Goal: Transaction & Acquisition: Purchase product/service

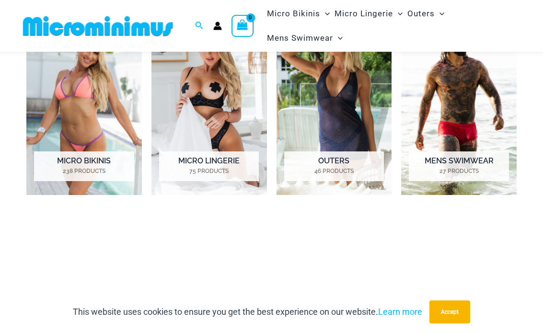
scroll to position [650, 0]
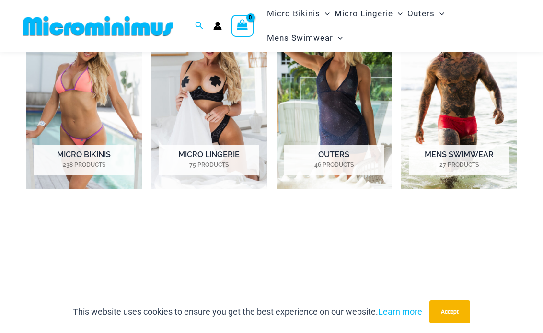
click at [107, 154] on h2 "Micro Bikinis 238 Products" at bounding box center [84, 160] width 100 height 30
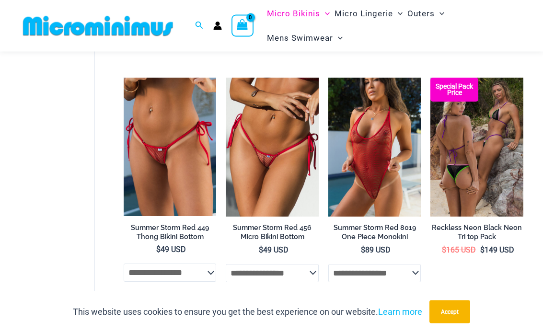
scroll to position [1984, 0]
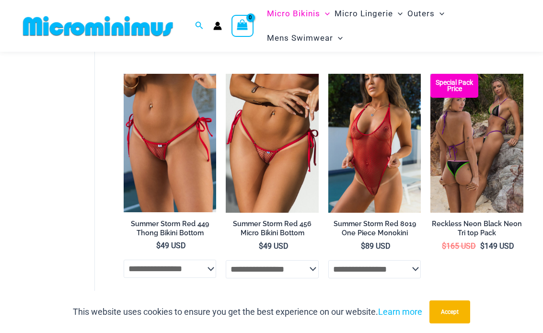
click at [328, 74] on img at bounding box center [328, 74] width 0 height 0
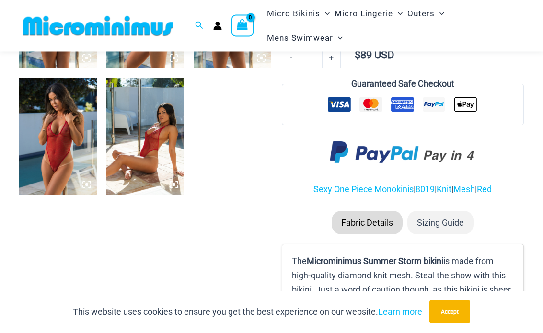
scroll to position [534, 0]
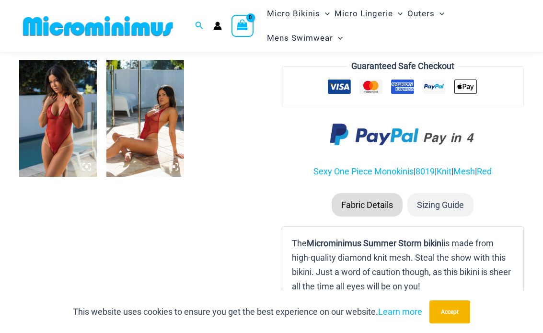
click at [65, 113] on img at bounding box center [58, 118] width 78 height 116
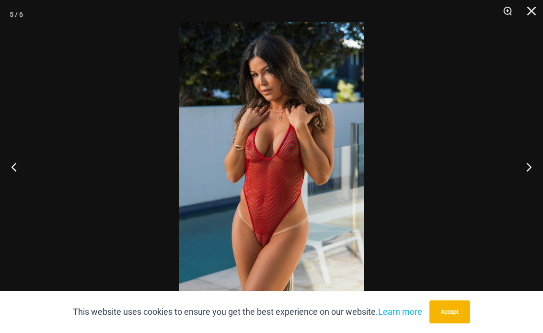
click at [268, 122] on img at bounding box center [271, 161] width 185 height 278
click at [426, 149] on div at bounding box center [271, 166] width 543 height 333
click at [289, 185] on img at bounding box center [271, 161] width 185 height 278
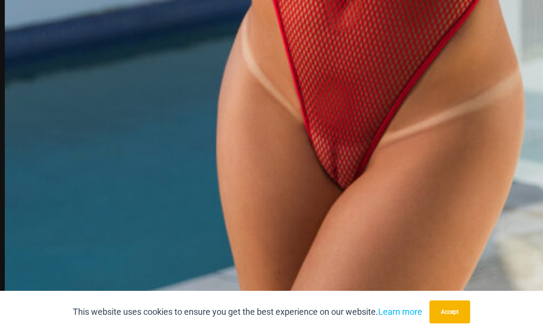
click at [405, 315] on link "Learn more" at bounding box center [400, 311] width 44 height 10
click at [412, 306] on link "Learn more" at bounding box center [400, 311] width 44 height 10
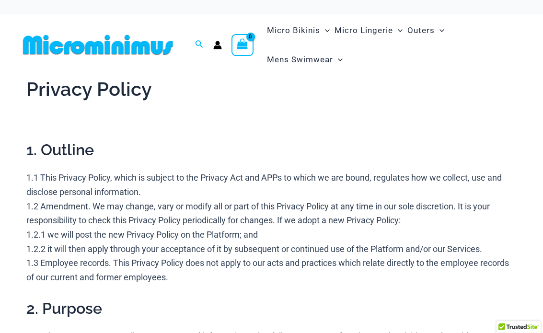
scroll to position [-11, 0]
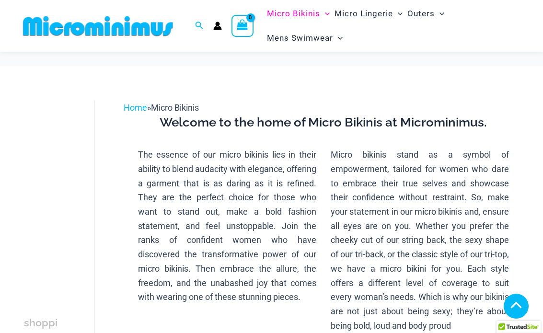
scroll to position [2022, 0]
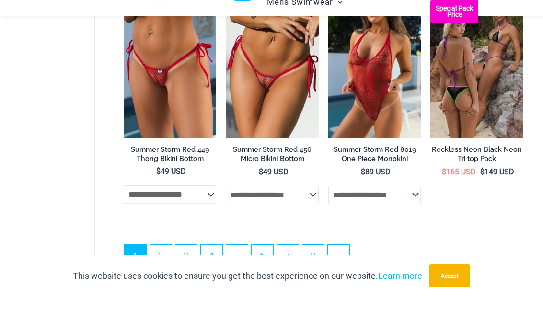
click at [226, 35] on img at bounding box center [226, 35] width 0 height 0
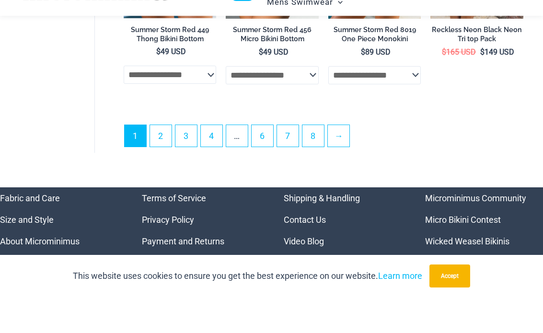
scroll to position [2152, 0]
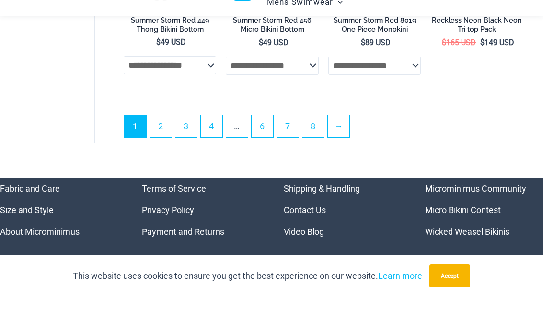
click at [167, 151] on link "2" at bounding box center [161, 162] width 22 height 22
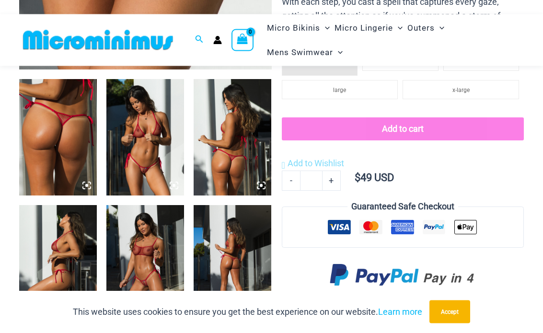
scroll to position [389, 0]
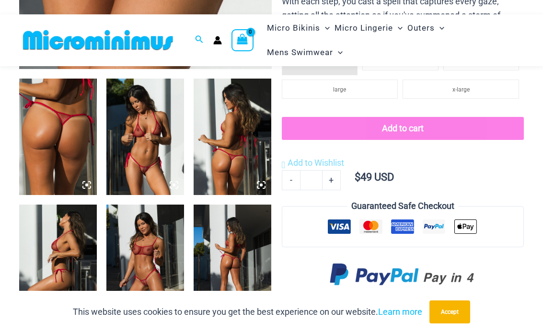
click at [169, 149] on img at bounding box center [145, 137] width 78 height 116
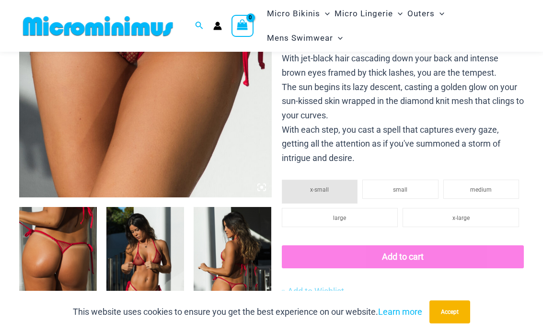
scroll to position [257, 0]
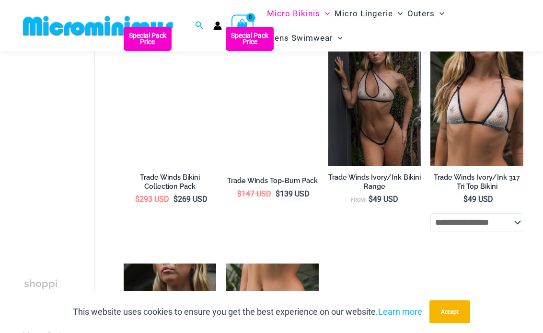
scroll to position [1056, 0]
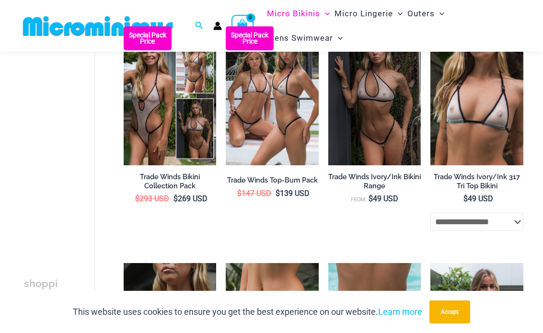
click at [124, 26] on img at bounding box center [124, 26] width 0 height 0
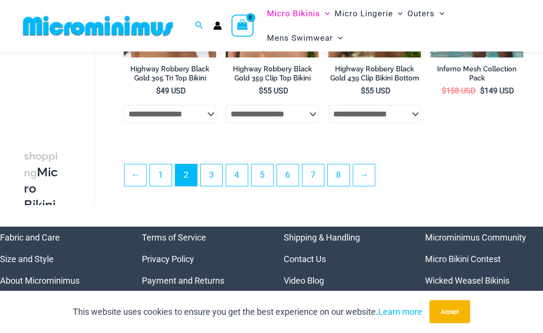
scroll to position [1882, 0]
click at [216, 182] on link "3" at bounding box center [212, 175] width 22 height 22
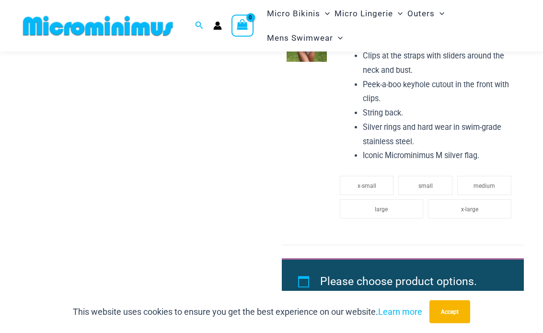
scroll to position [1304, 0]
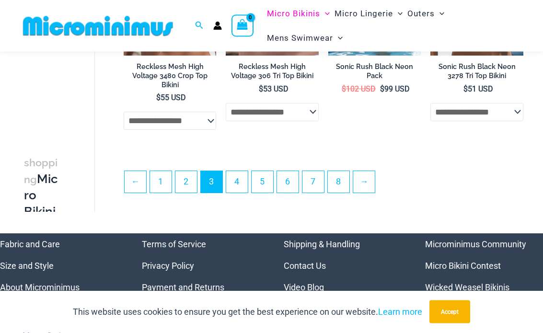
scroll to position [1876, 0]
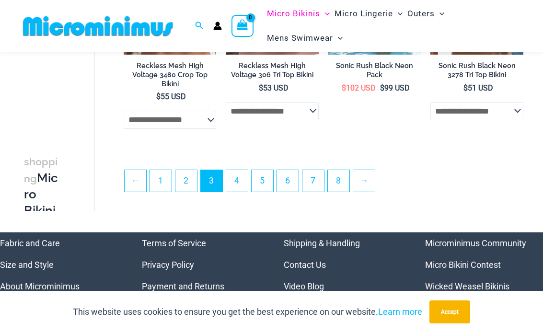
click at [244, 174] on link "4" at bounding box center [237, 181] width 22 height 22
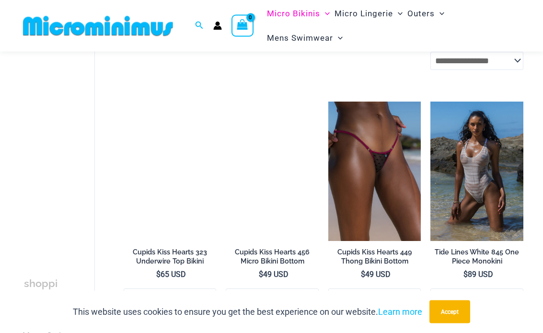
scroll to position [972, 0]
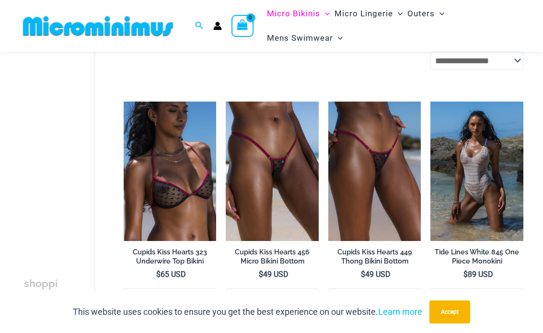
click at [226, 102] on img at bounding box center [226, 102] width 0 height 0
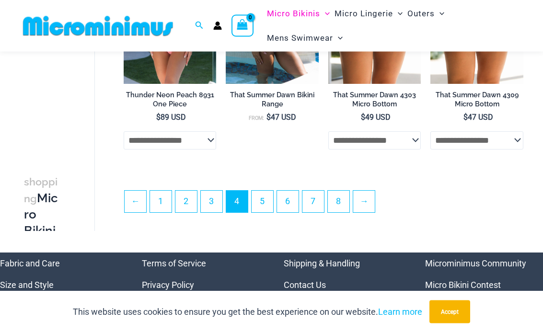
scroll to position [1838, 0]
click at [273, 205] on link "5" at bounding box center [262, 202] width 22 height 22
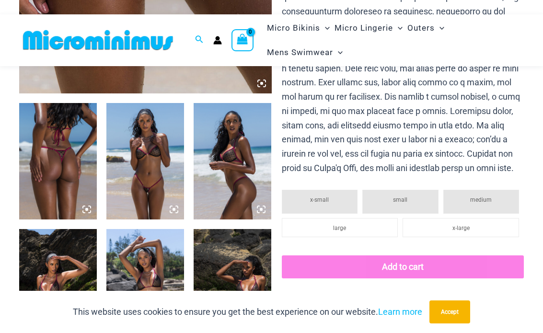
scroll to position [365, 0]
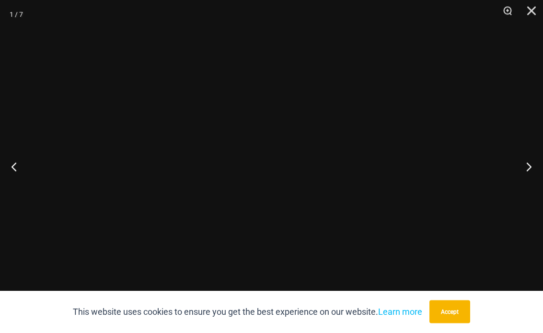
scroll to position [366, 0]
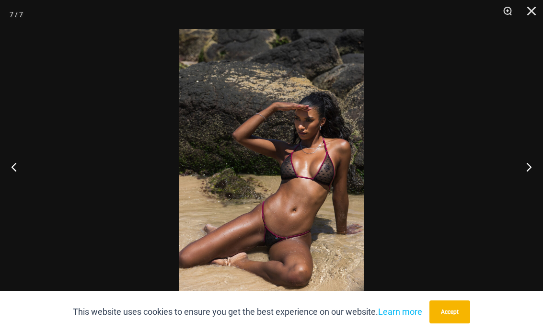
click at [353, 88] on img at bounding box center [271, 168] width 185 height 278
click at [363, 90] on img at bounding box center [271, 168] width 185 height 278
click at [364, 135] on img at bounding box center [271, 168] width 185 height 278
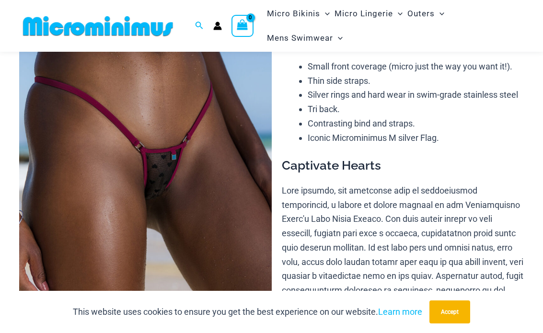
scroll to position [73, 0]
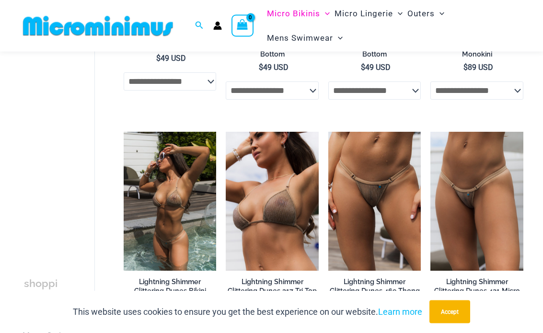
scroll to position [455, 0]
click at [124, 132] on img at bounding box center [124, 132] width 0 height 0
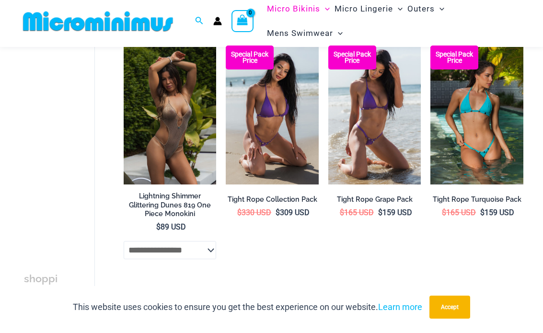
scroll to position [779, 0]
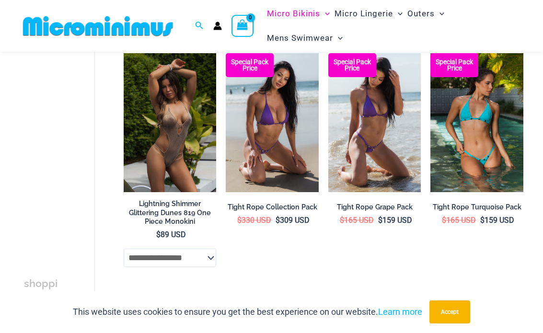
click at [124, 53] on img at bounding box center [124, 53] width 0 height 0
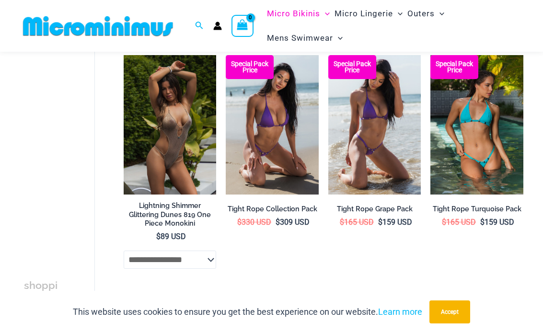
scroll to position [781, 0]
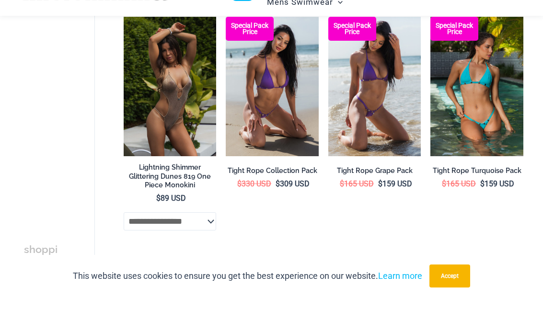
click at [430, 53] on img at bounding box center [430, 53] width 0 height 0
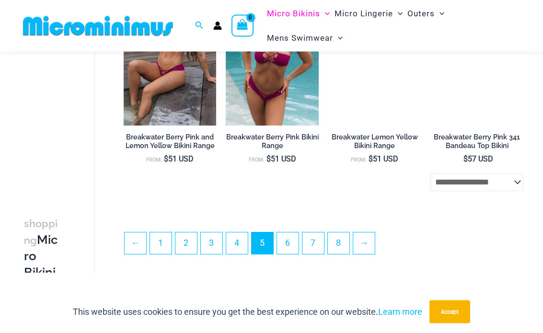
scroll to position [1777, 0]
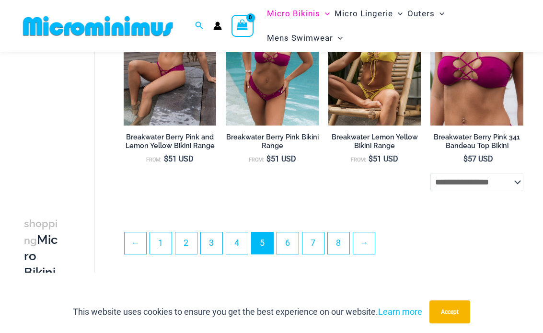
click at [298, 243] on link "6" at bounding box center [288, 243] width 22 height 22
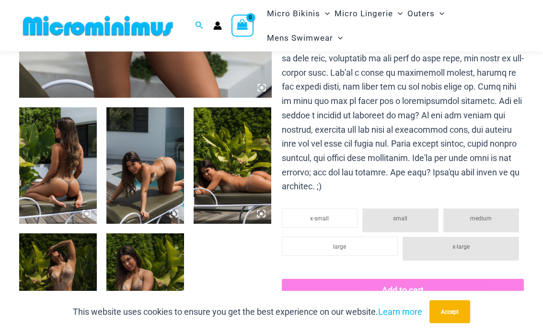
scroll to position [370, 0]
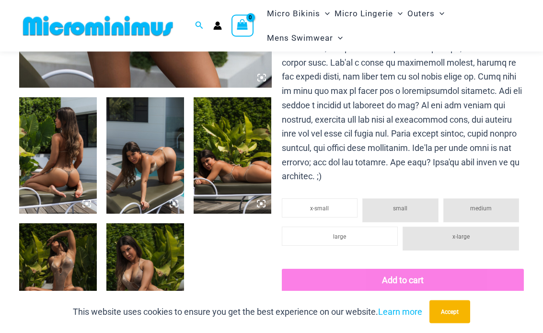
click at [75, 147] on img at bounding box center [58, 156] width 78 height 116
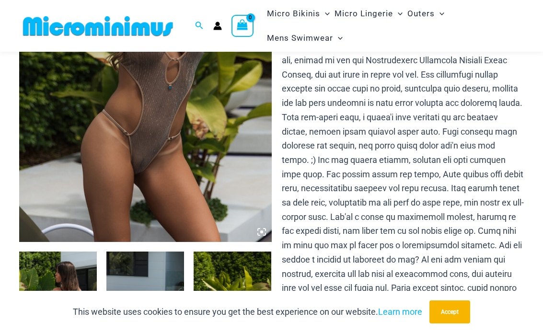
scroll to position [196, 0]
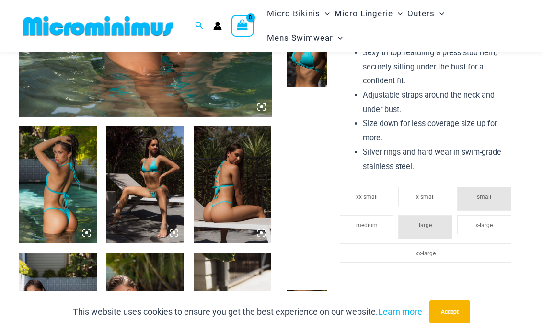
scroll to position [325, 0]
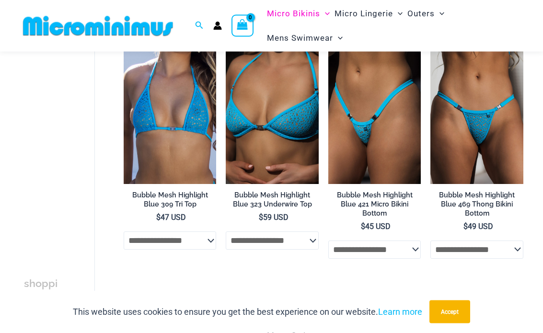
scroll to position [1747, 0]
click at [304, 249] on select "**********" at bounding box center [272, 240] width 93 height 18
click at [124, 45] on img at bounding box center [124, 45] width 0 height 0
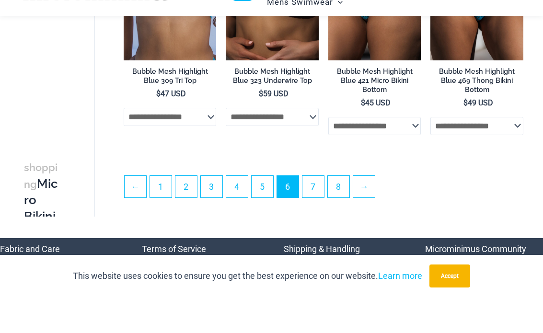
scroll to position [1851, 0]
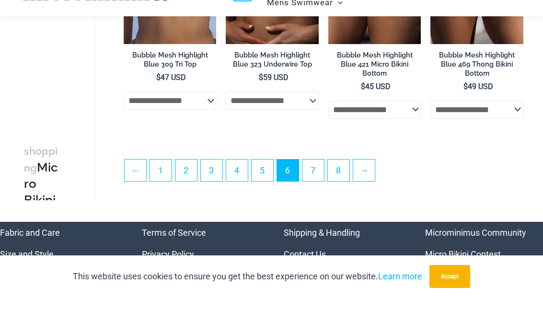
click at [324, 195] on link "7" at bounding box center [313, 206] width 22 height 22
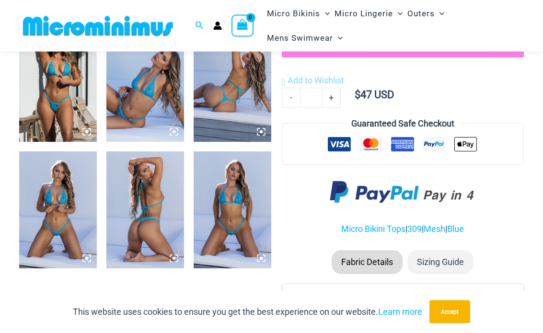
scroll to position [467, 0]
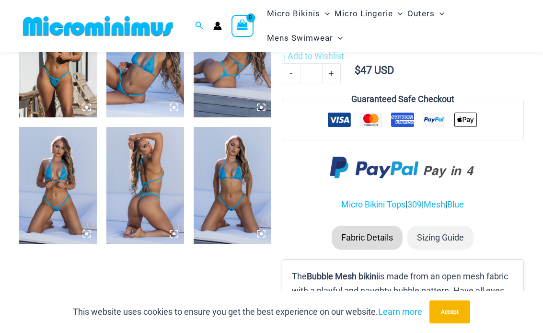
click at [248, 189] on img at bounding box center [232, 185] width 78 height 116
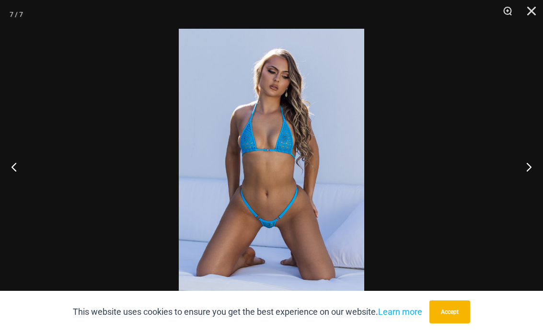
click at [300, 150] on img at bounding box center [271, 168] width 185 height 278
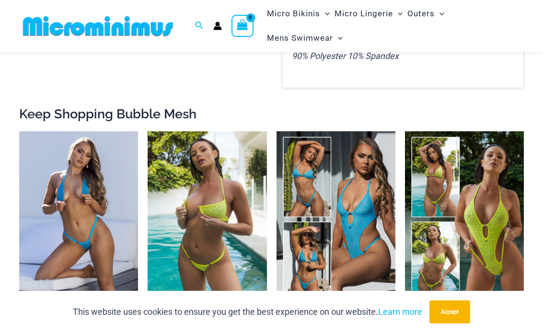
scroll to position [738, 0]
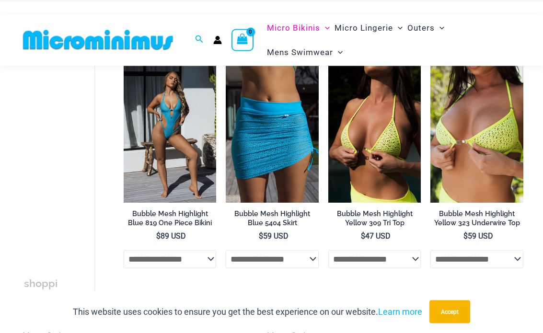
scroll to position [64, 0]
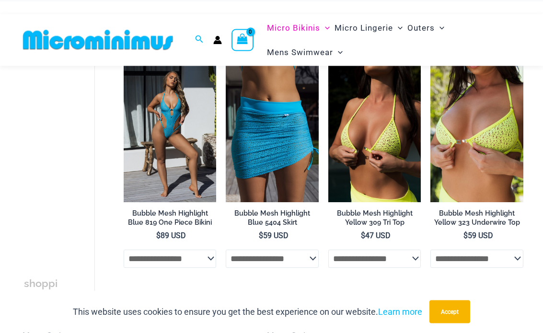
click at [124, 63] on img at bounding box center [124, 63] width 0 height 0
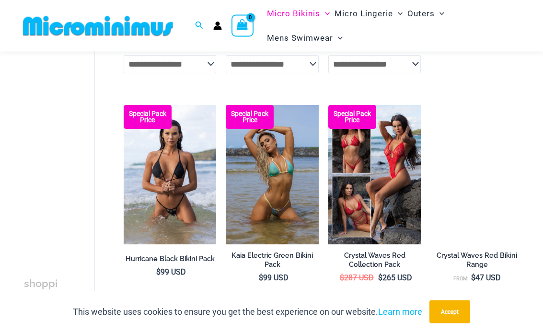
scroll to position [741, 0]
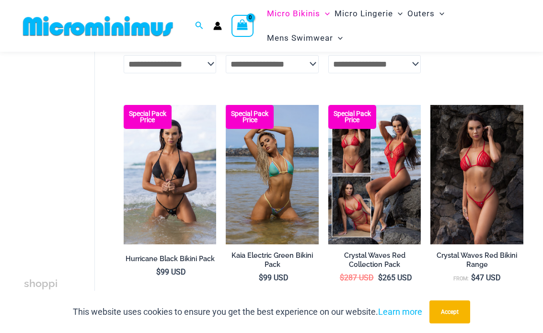
click at [109, 125] on div "**********" at bounding box center [308, 330] width 429 height 1941
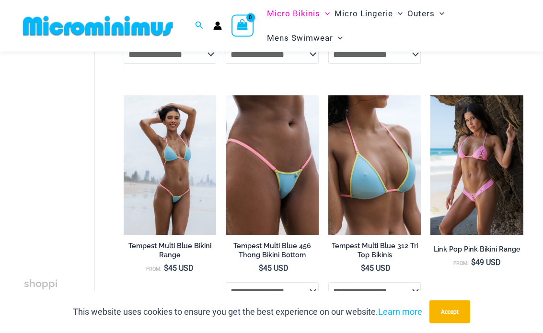
scroll to position [1673, 0]
click at [124, 95] on img at bounding box center [124, 95] width 0 height 0
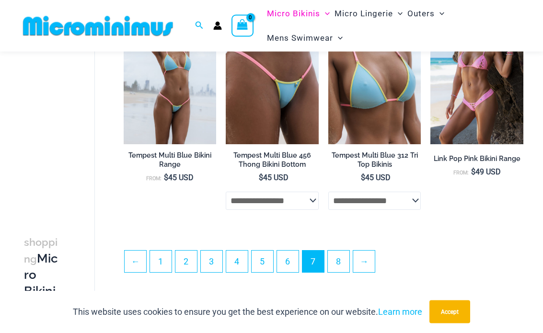
scroll to position [1764, 0]
click at [374, 266] on link "→" at bounding box center [364, 261] width 22 height 22
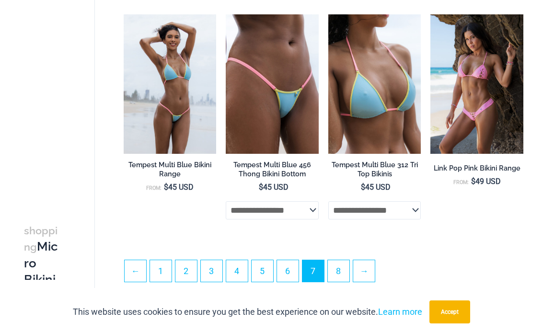
scroll to position [1766, 0]
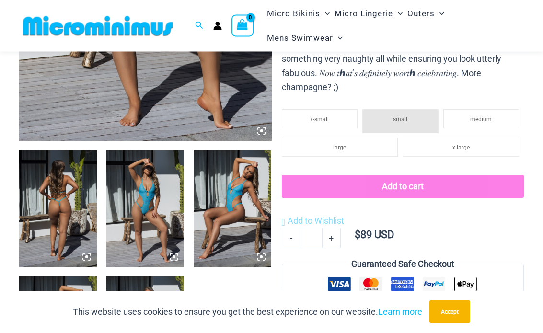
scroll to position [313, 0]
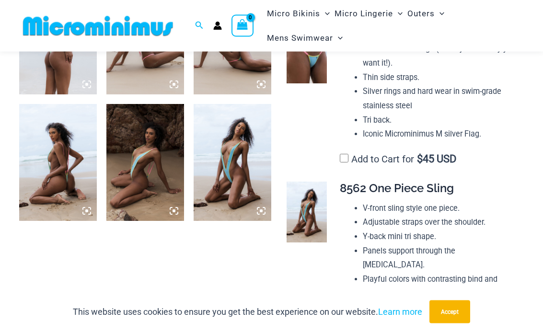
scroll to position [491, 0]
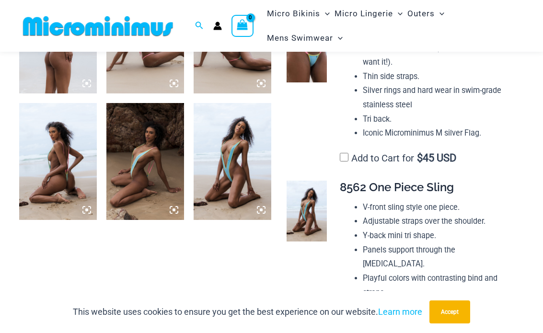
click at [244, 140] on img at bounding box center [232, 161] width 78 height 116
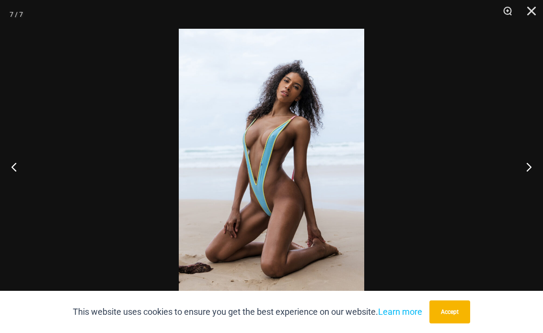
click at [277, 127] on img at bounding box center [271, 168] width 185 height 278
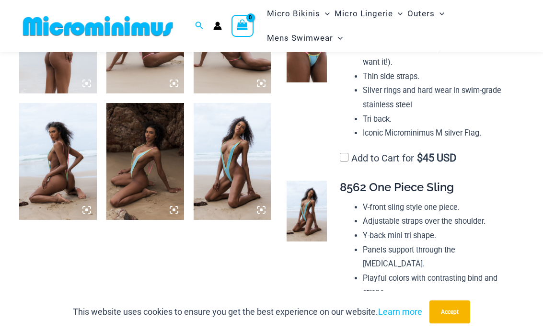
click at [309, 196] on img at bounding box center [306, 211] width 41 height 61
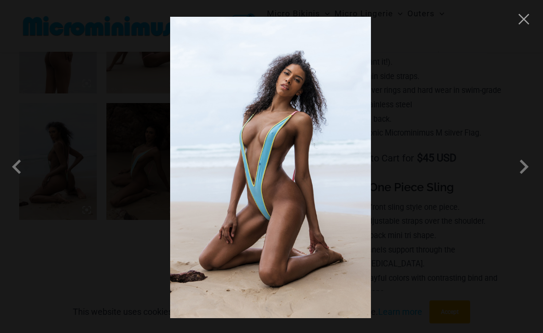
click at [314, 135] on img at bounding box center [270, 167] width 201 height 301
click at [529, 13] on button "Close" at bounding box center [523, 19] width 14 height 14
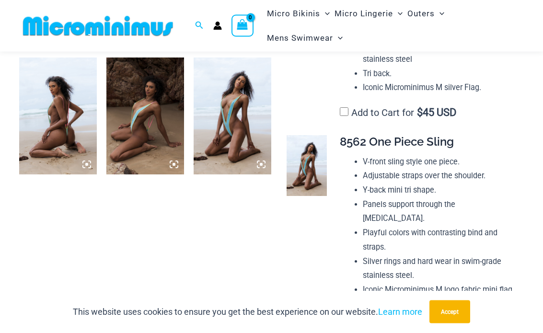
scroll to position [505, 0]
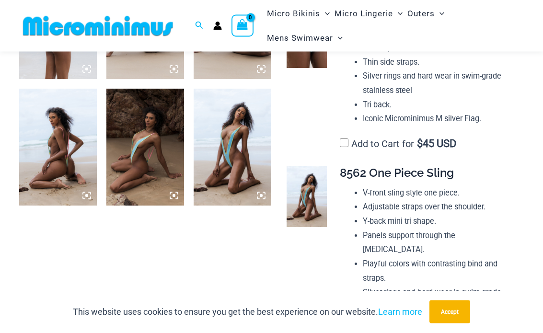
click at [383, 166] on span "8562 One Piece Sling" at bounding box center [397, 173] width 114 height 14
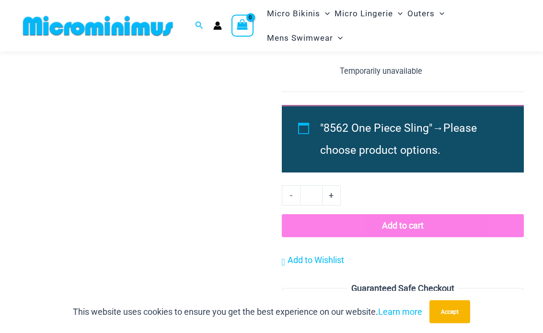
scroll to position [781, 0]
click at [206, 146] on section "Keep Shopping Tempest Tempest Multi Blue Bikini Pack" at bounding box center [271, 67] width 504 height 1536
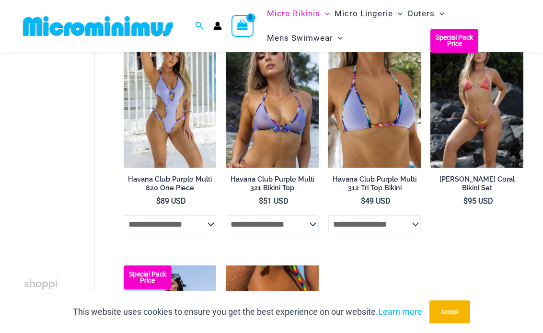
scroll to position [531, 0]
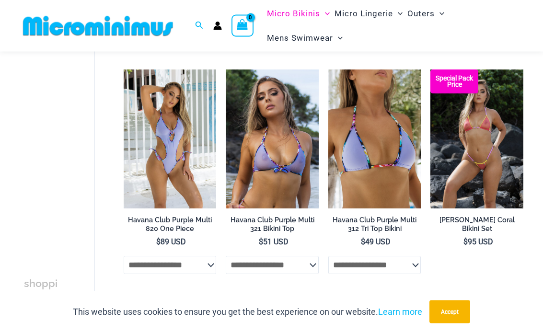
click at [124, 70] on img at bounding box center [124, 70] width 0 height 0
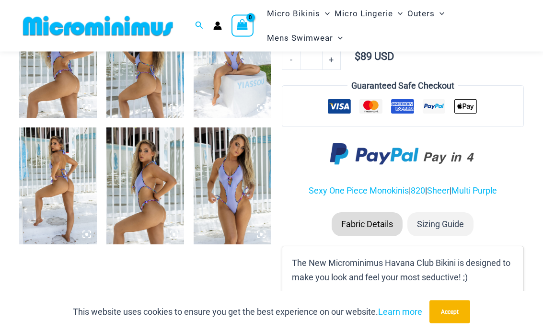
scroll to position [470, 0]
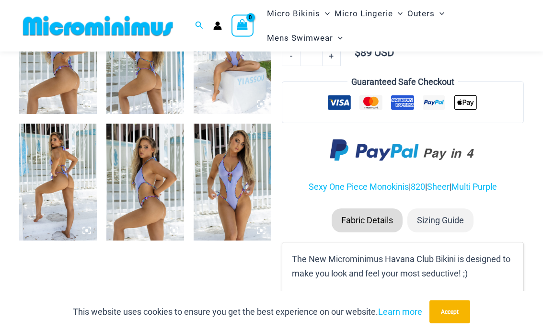
click at [241, 72] on img at bounding box center [232, 56] width 78 height 116
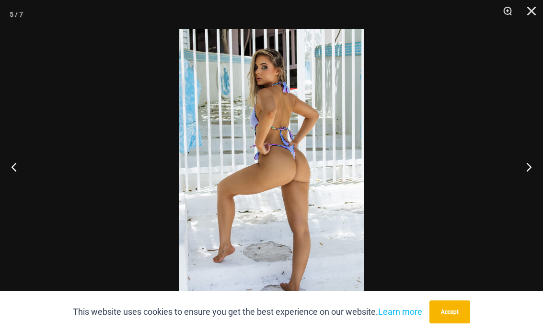
click at [526, 8] on button "Close" at bounding box center [528, 14] width 24 height 29
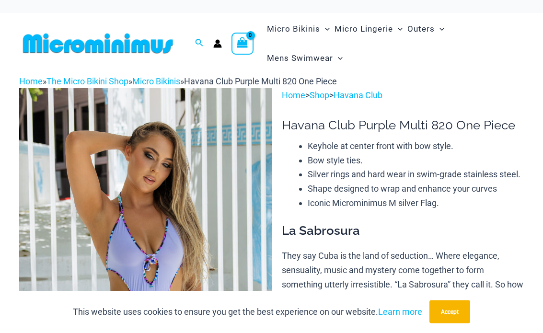
scroll to position [0, 0]
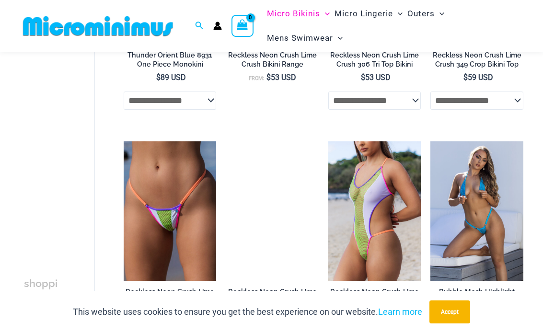
scroll to position [1404, 0]
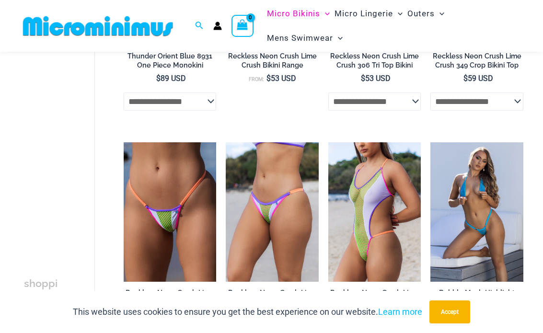
click at [328, 142] on img at bounding box center [328, 142] width 0 height 0
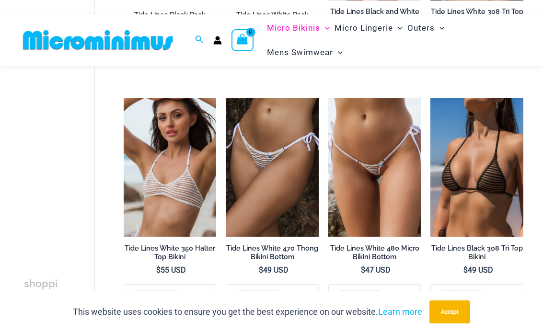
scroll to position [728, 0]
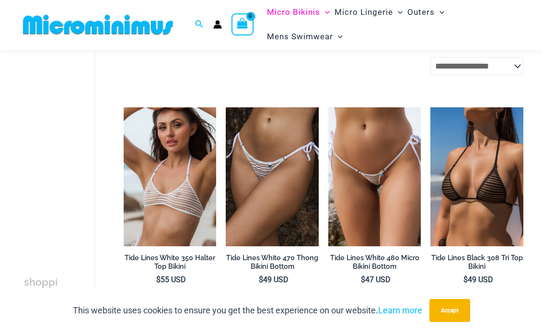
click at [328, 109] on img at bounding box center [328, 109] width 0 height 0
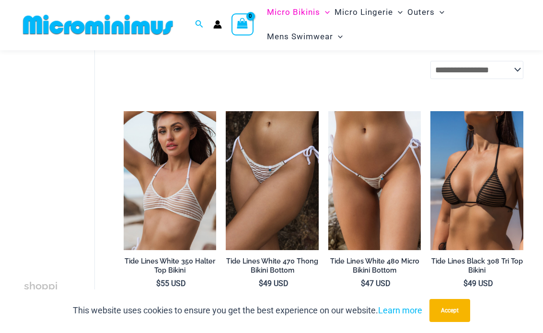
scroll to position [694, 0]
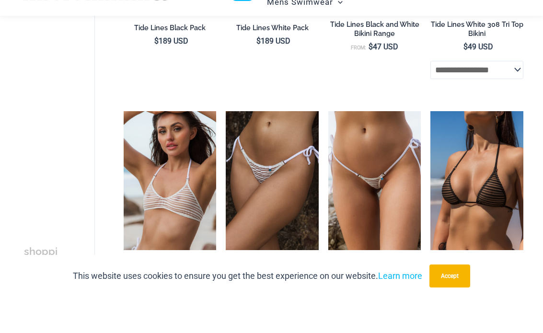
click at [226, 147] on img at bounding box center [226, 147] width 0 height 0
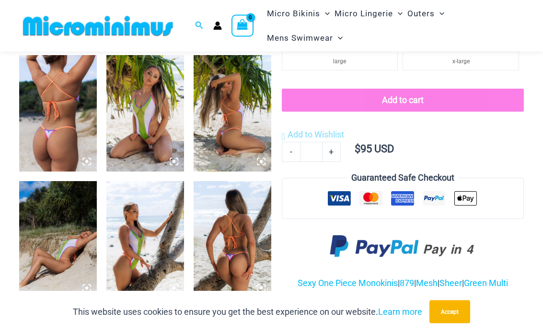
scroll to position [413, 0]
click at [249, 109] on img at bounding box center [232, 113] width 78 height 116
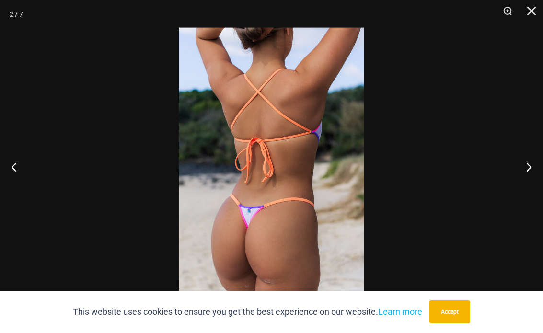
click at [536, 9] on button "Close" at bounding box center [528, 14] width 24 height 29
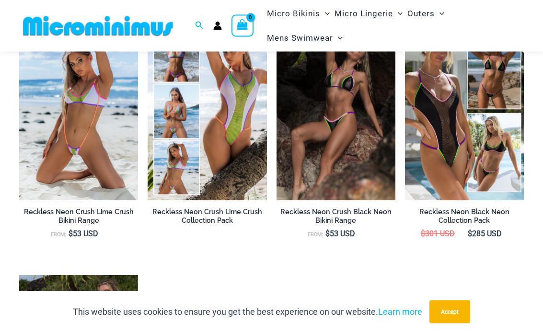
scroll to position [919, 0]
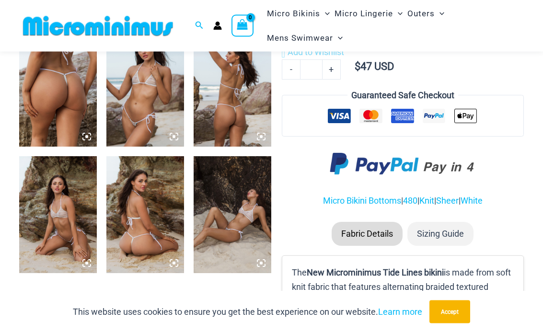
click at [159, 104] on img at bounding box center [145, 89] width 78 height 116
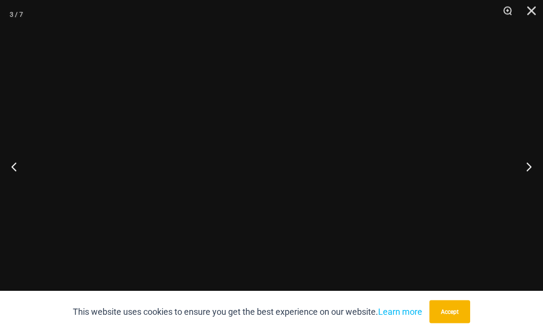
scroll to position [438, 0]
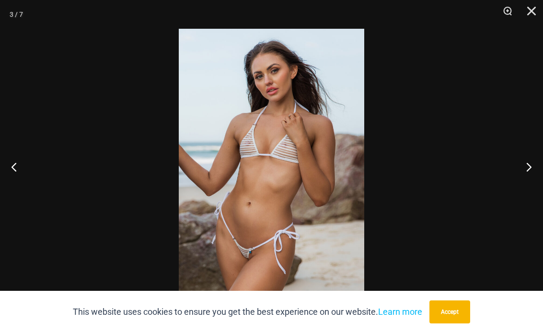
click at [537, 6] on button "Close" at bounding box center [528, 14] width 24 height 29
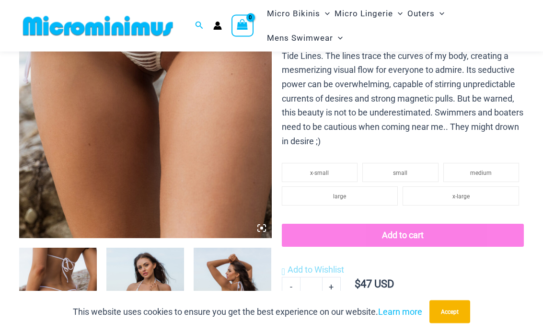
scroll to position [210, 0]
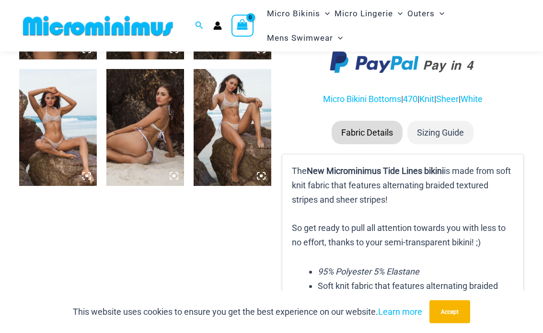
scroll to position [525, 0]
click at [84, 137] on img at bounding box center [58, 127] width 78 height 116
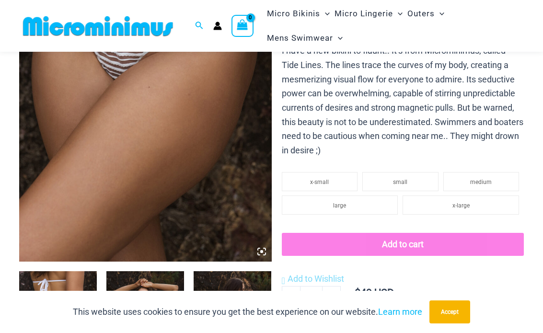
scroll to position [196, 0]
